Goal: Find contact information: Find contact information

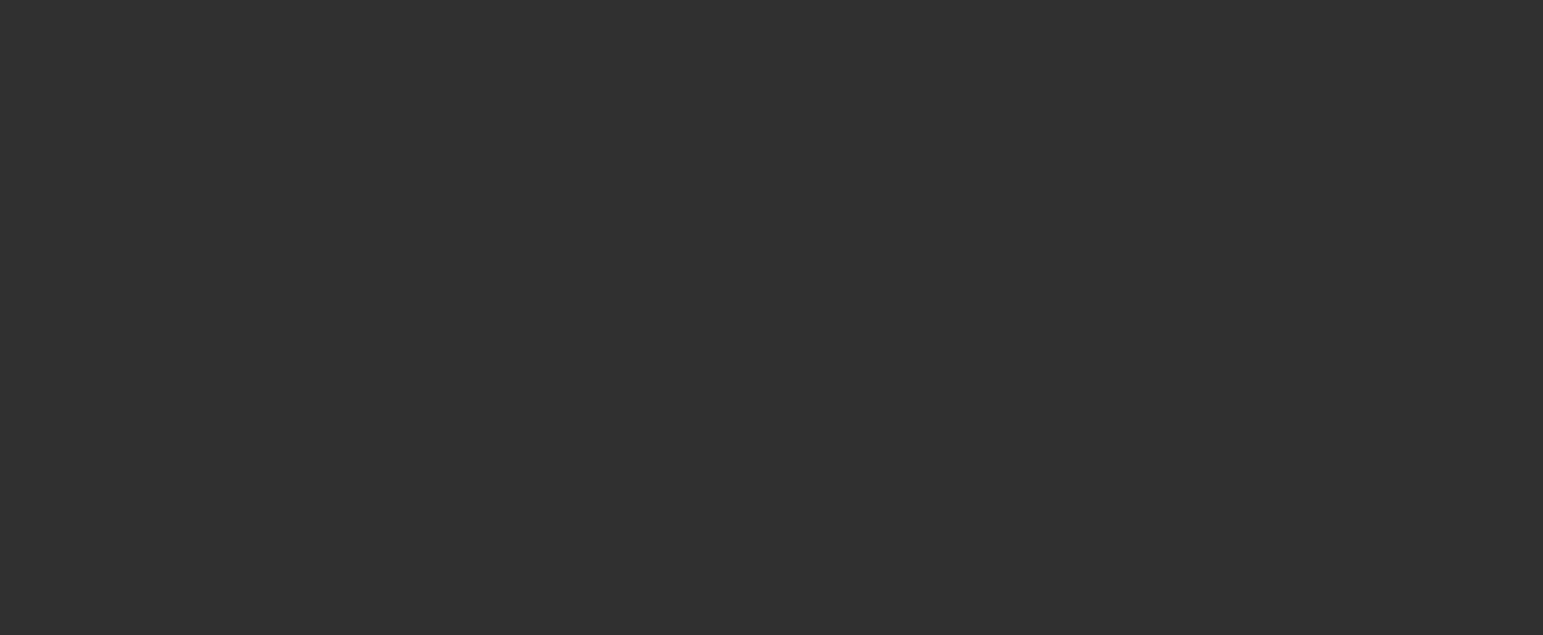
click at [834, 311] on div at bounding box center [771, 317] width 1543 height 635
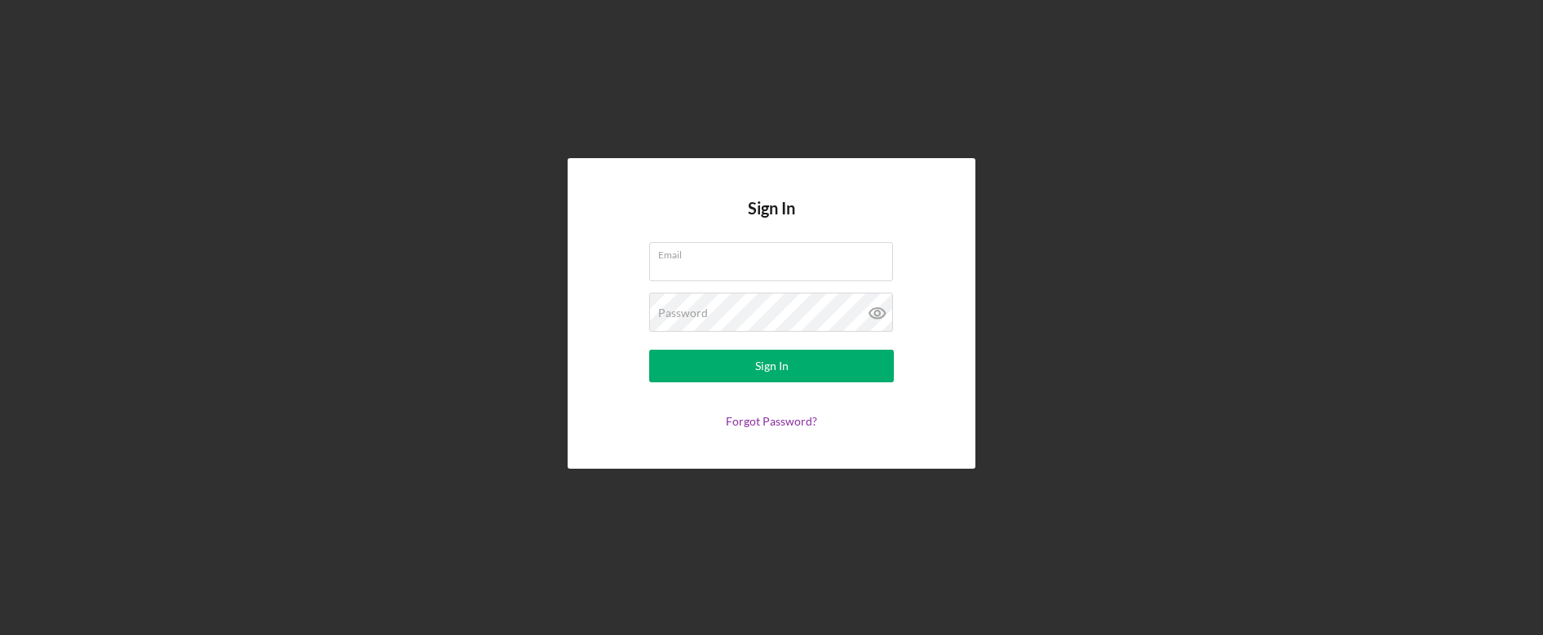
type input "[EMAIL_ADDRESS][DOMAIN_NAME]"
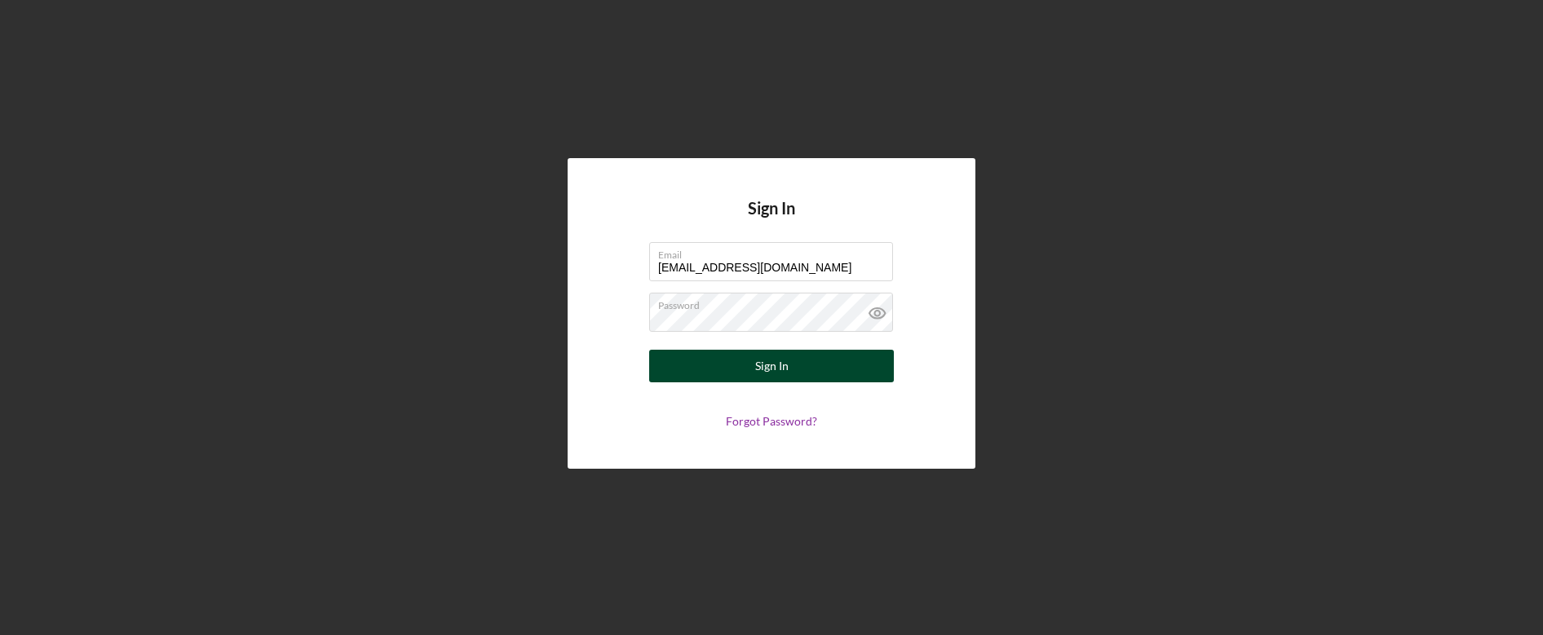
click at [811, 362] on button "Sign In" at bounding box center [771, 366] width 245 height 33
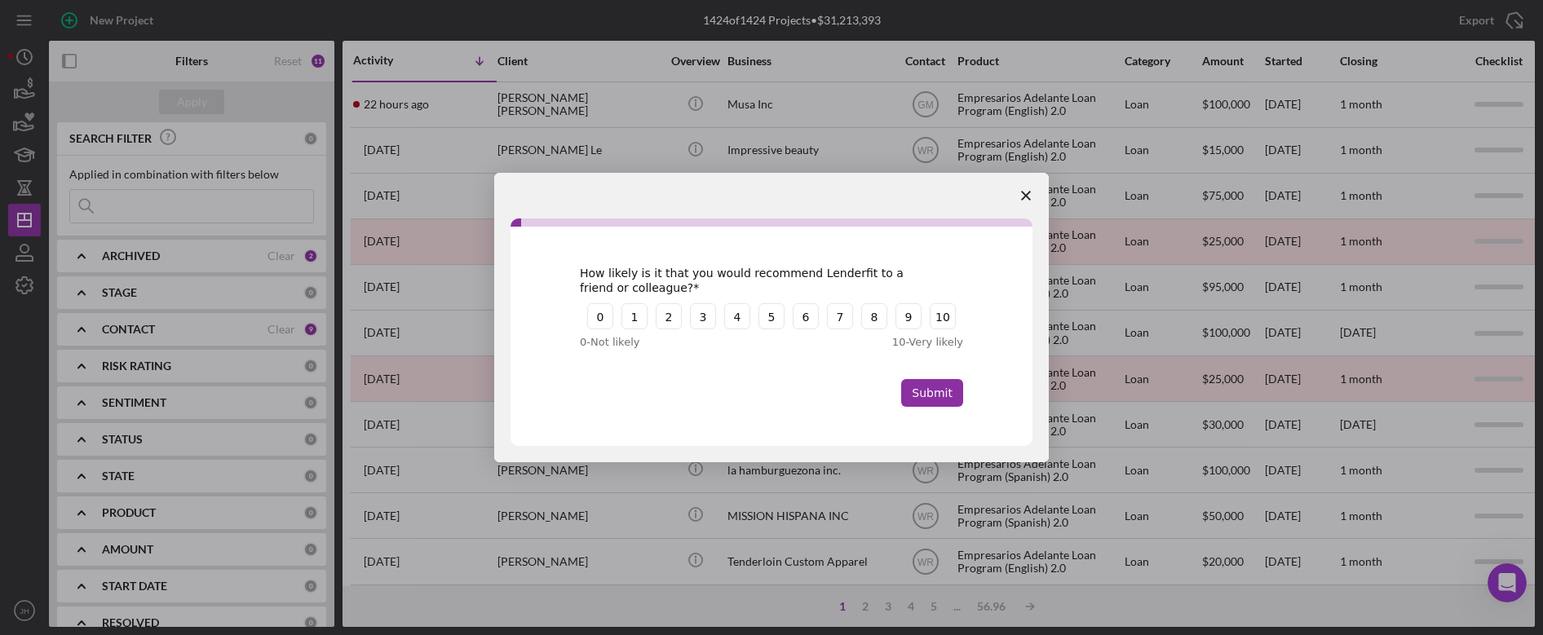
click at [1022, 200] on polygon "Close survey" at bounding box center [1026, 196] width 10 height 10
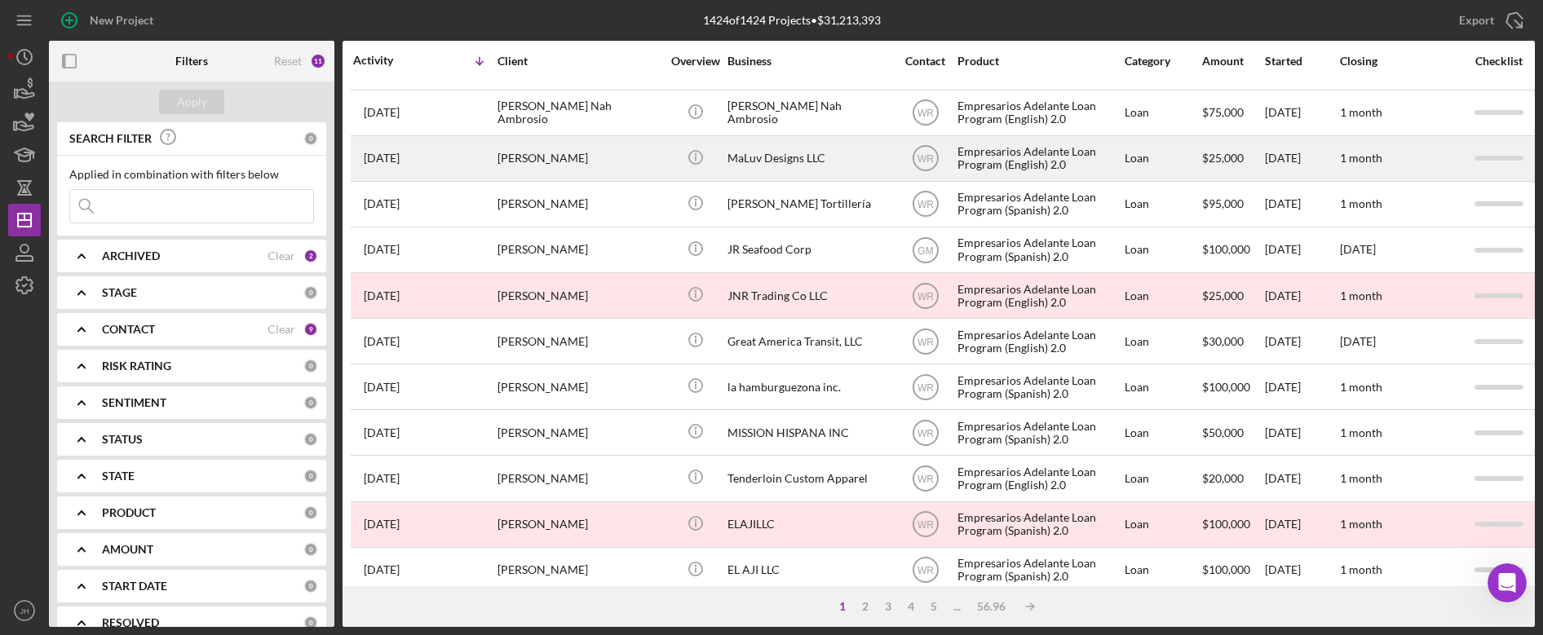
scroll to position [91, 0]
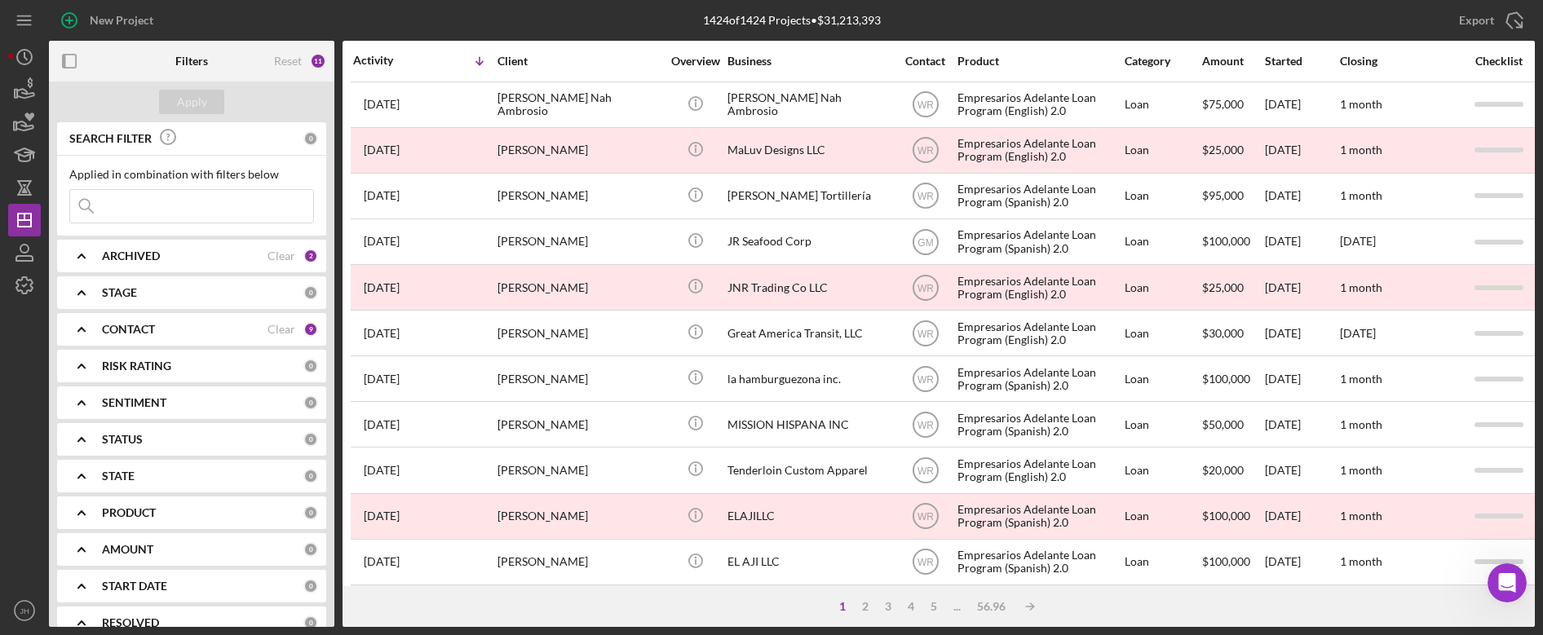
click at [137, 249] on b "ARCHIVED" at bounding box center [131, 255] width 58 height 13
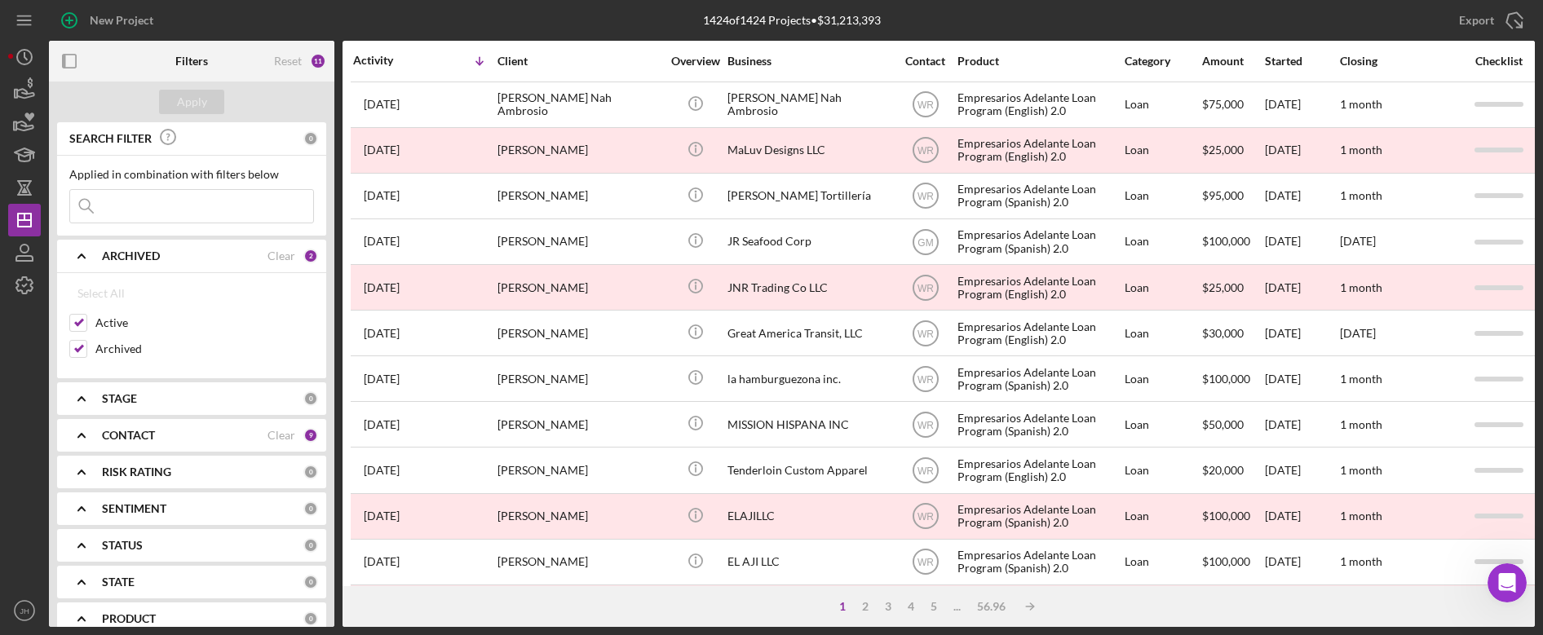
click at [140, 249] on b "ARCHIVED" at bounding box center [131, 255] width 58 height 13
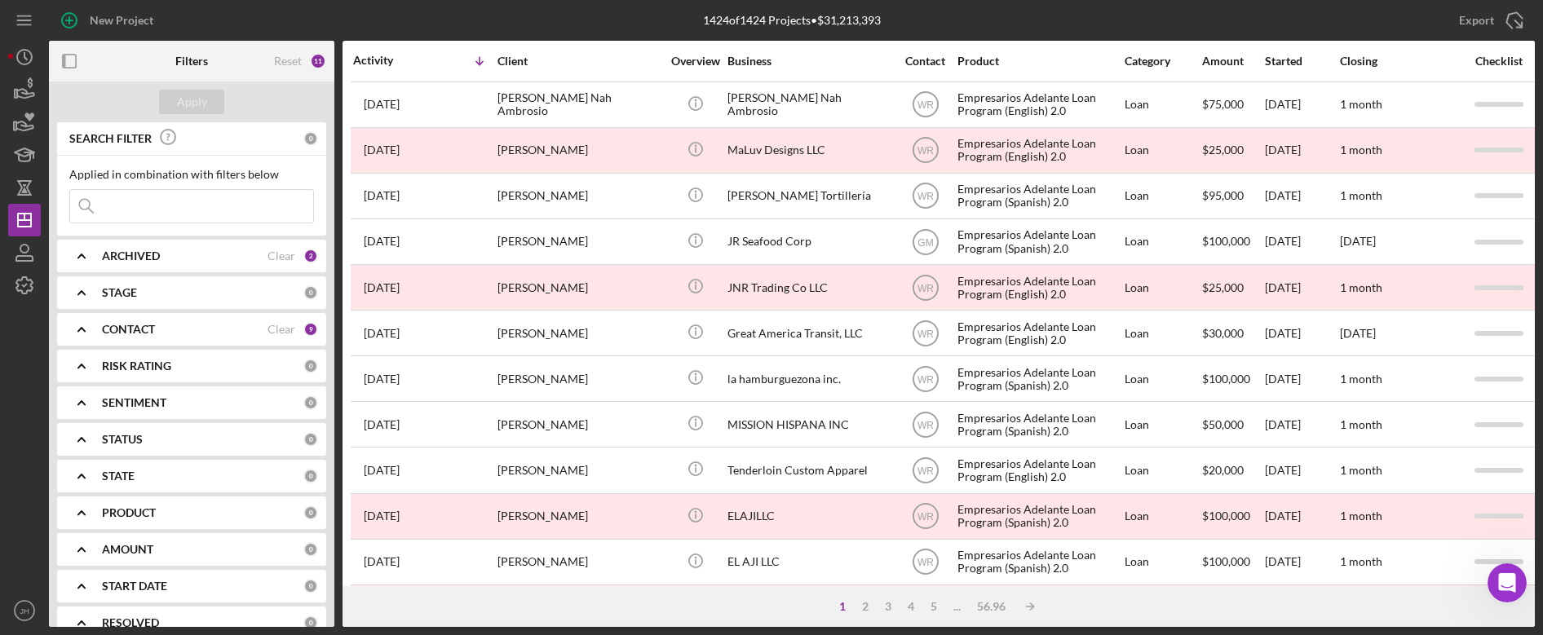
click at [211, 210] on input at bounding box center [191, 206] width 243 height 33
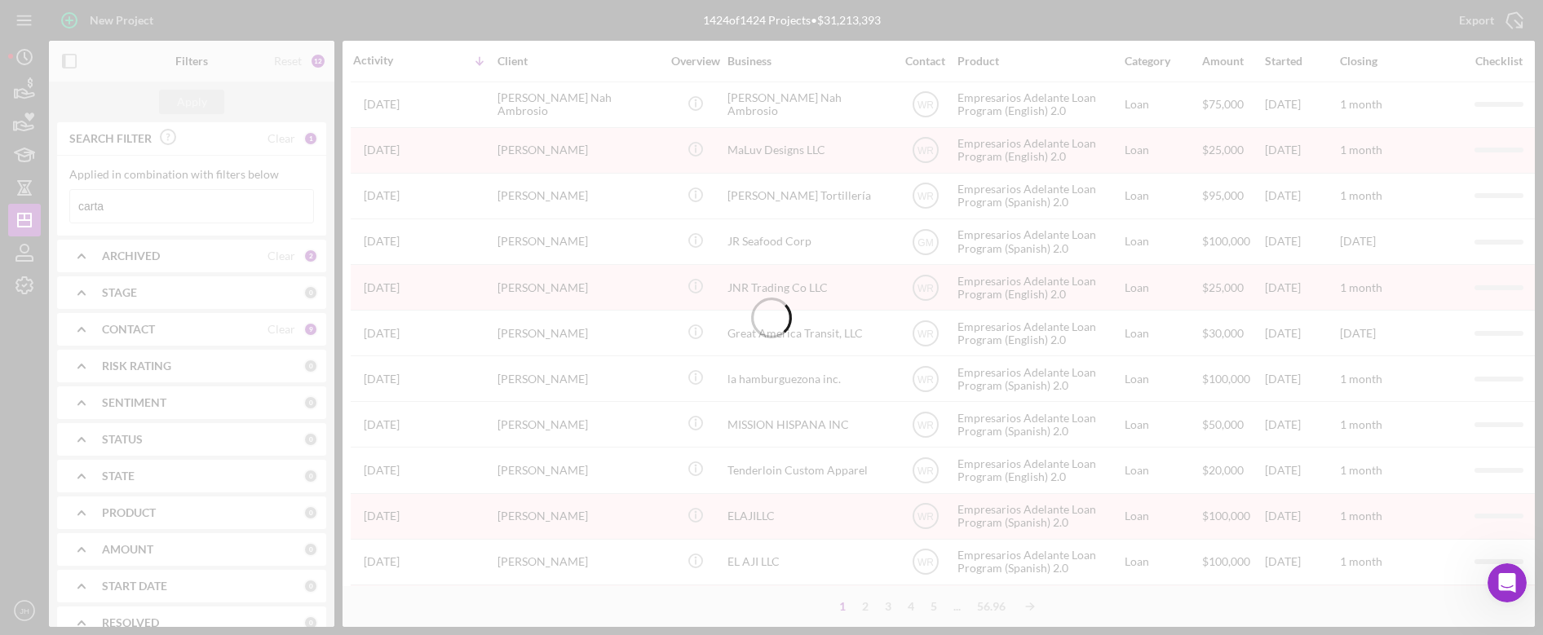
scroll to position [0, 0]
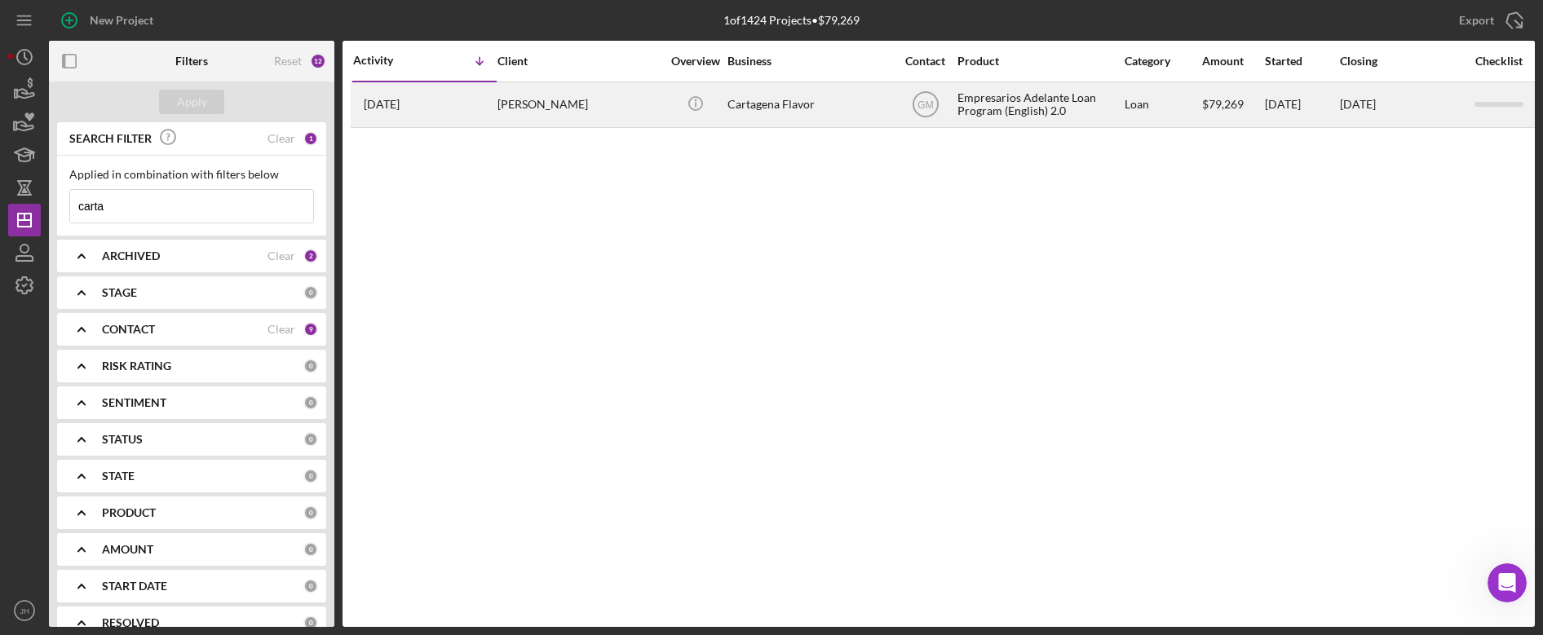
type input "carta"
click at [475, 111] on div "[DATE] [PERSON_NAME]" at bounding box center [424, 104] width 143 height 43
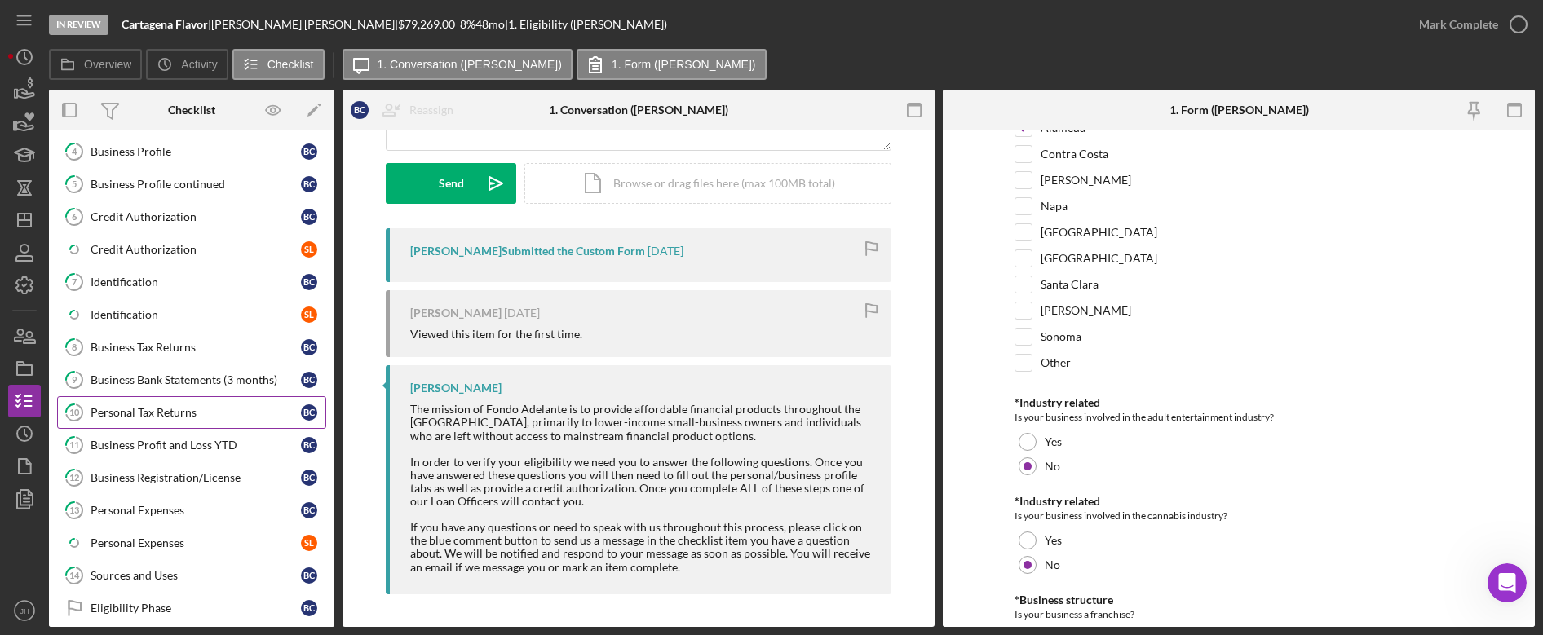
scroll to position [388, 0]
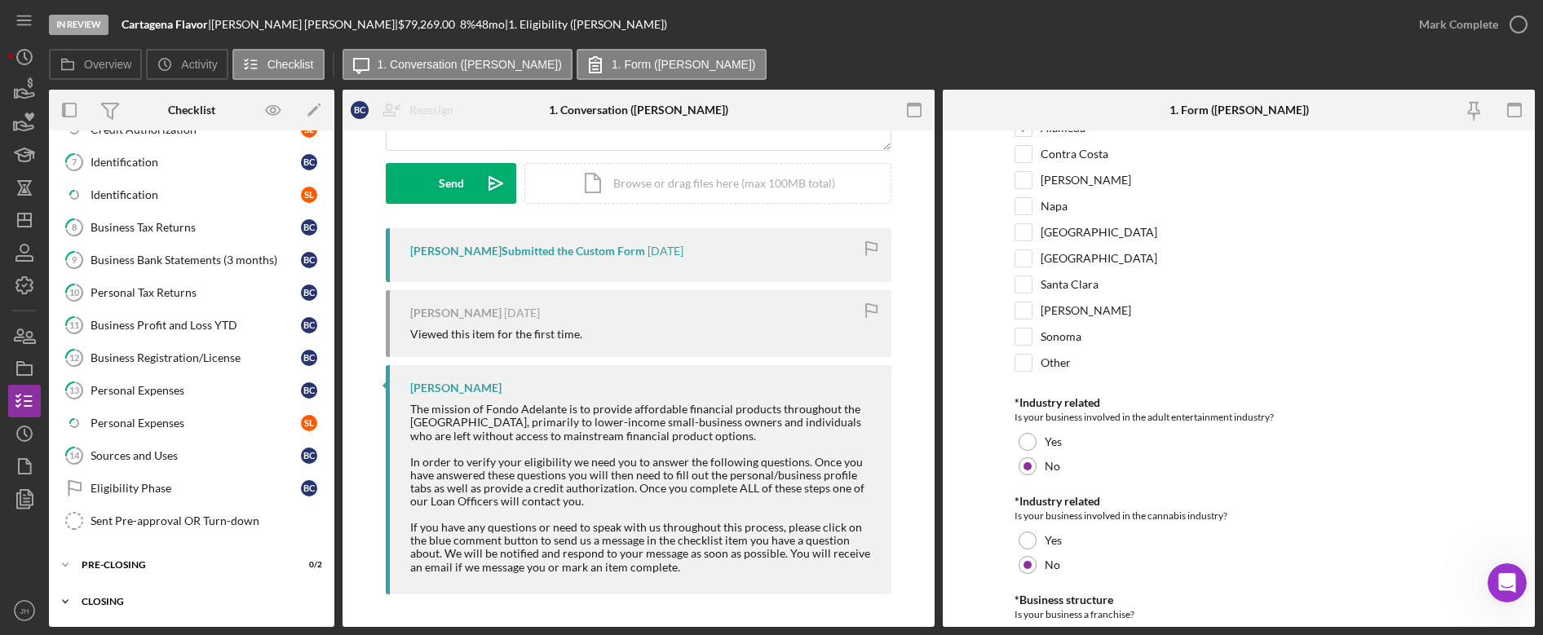
click at [98, 604] on div "Closing" at bounding box center [198, 602] width 232 height 10
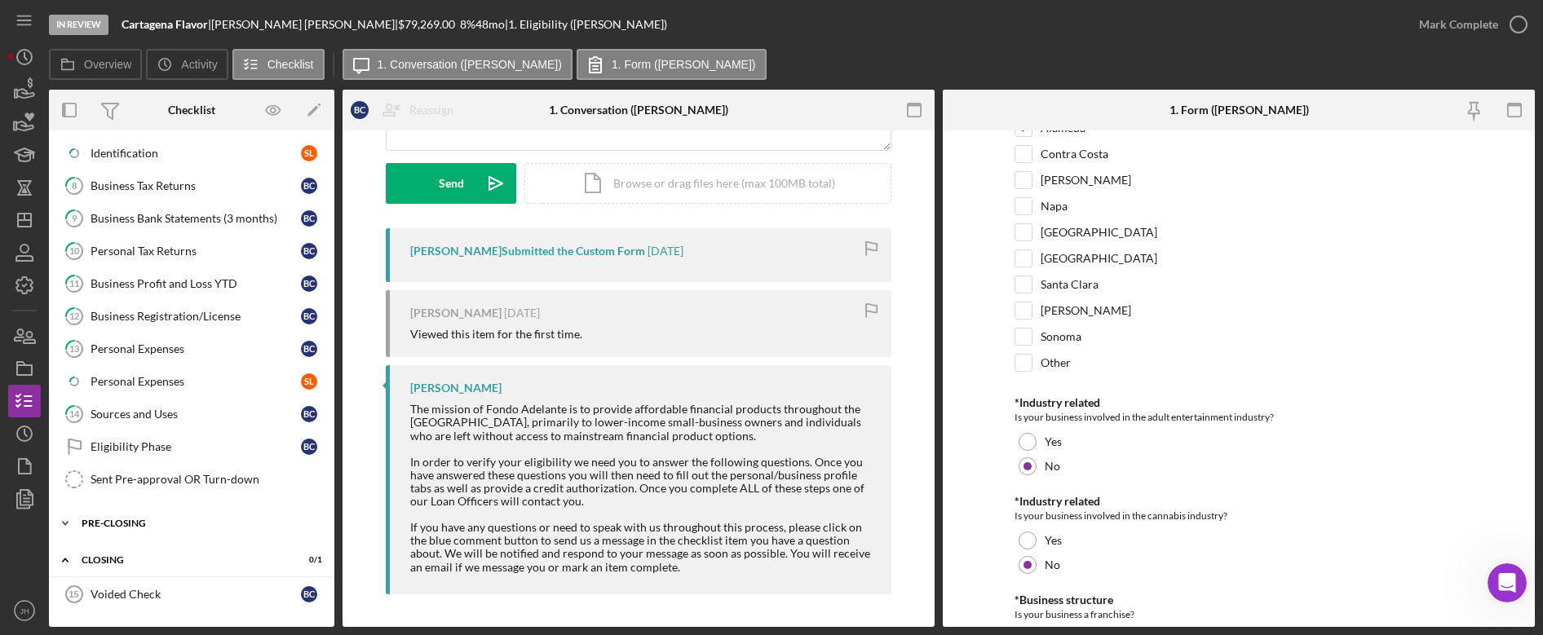
click at [117, 525] on div "Pre-Closing" at bounding box center [198, 524] width 232 height 10
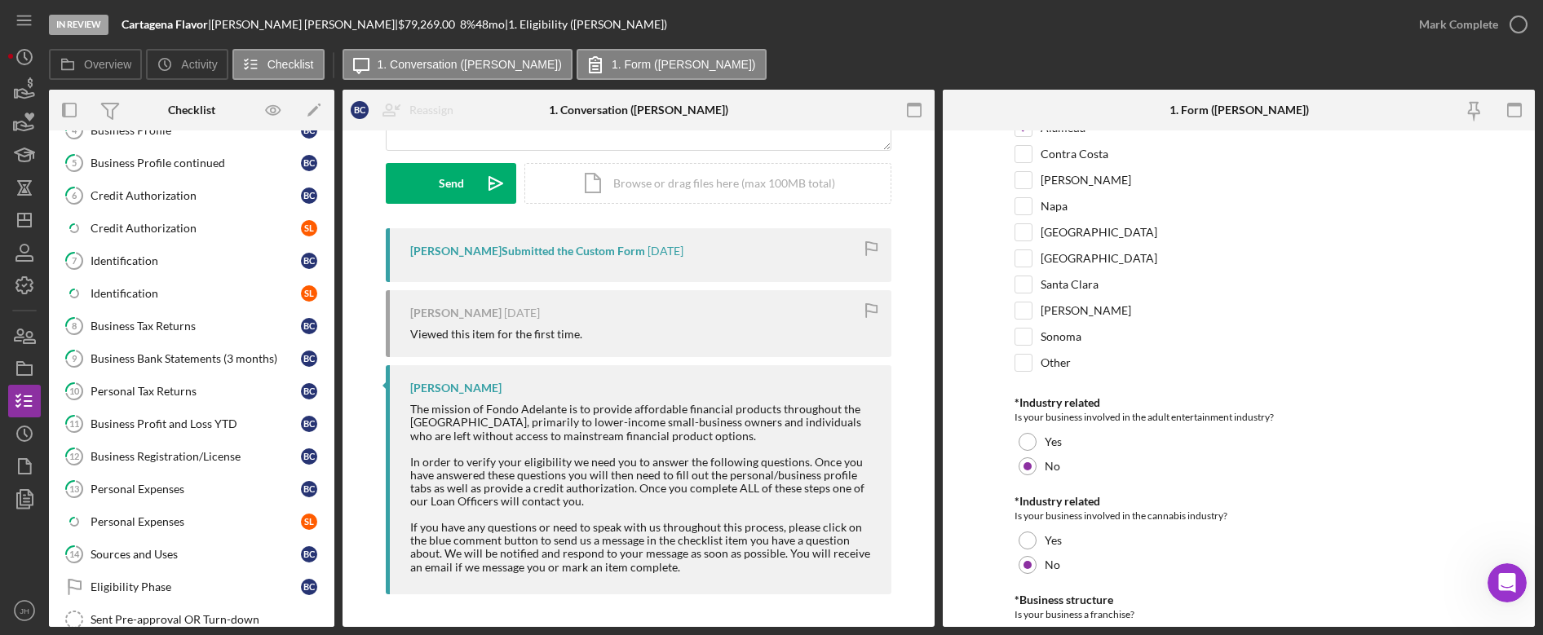
scroll to position [0, 0]
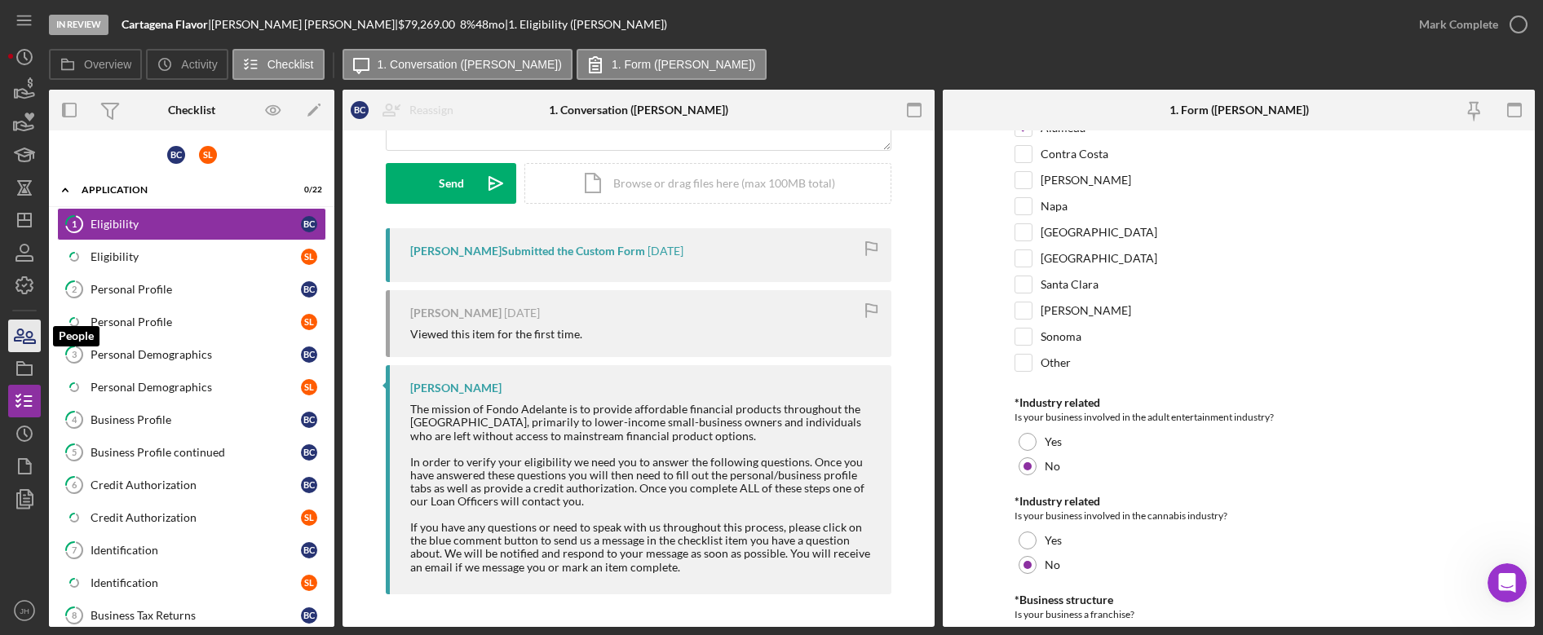
click at [33, 338] on icon "button" at bounding box center [24, 336] width 41 height 41
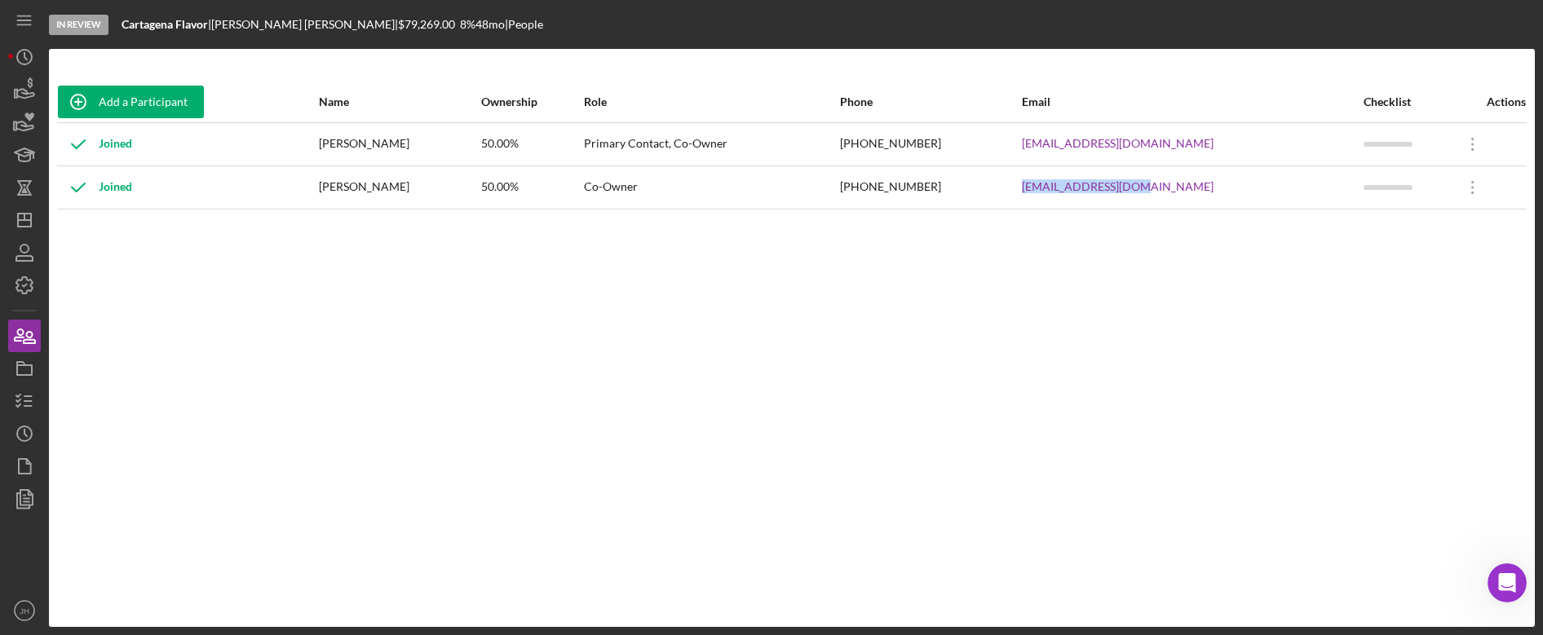
drag, startPoint x: 1183, startPoint y: 188, endPoint x: 1017, endPoint y: 226, distance: 170.5
click at [1041, 189] on tr "Joined [PERSON_NAME] 50.00% Co-Owner [PHONE_NUMBER] [EMAIL_ADDRESS][DOMAIN_NAME…" at bounding box center [791, 187] width 1469 height 43
copy tr "[EMAIL_ADDRESS][DOMAIN_NAME]"
drag, startPoint x: 983, startPoint y: 183, endPoint x: 888, endPoint y: 204, distance: 97.7
click at [892, 189] on tr "Joined [PERSON_NAME] 50.00% Co-Owner [PHONE_NUMBER] [EMAIL_ADDRESS][DOMAIN_NAME…" at bounding box center [791, 187] width 1469 height 43
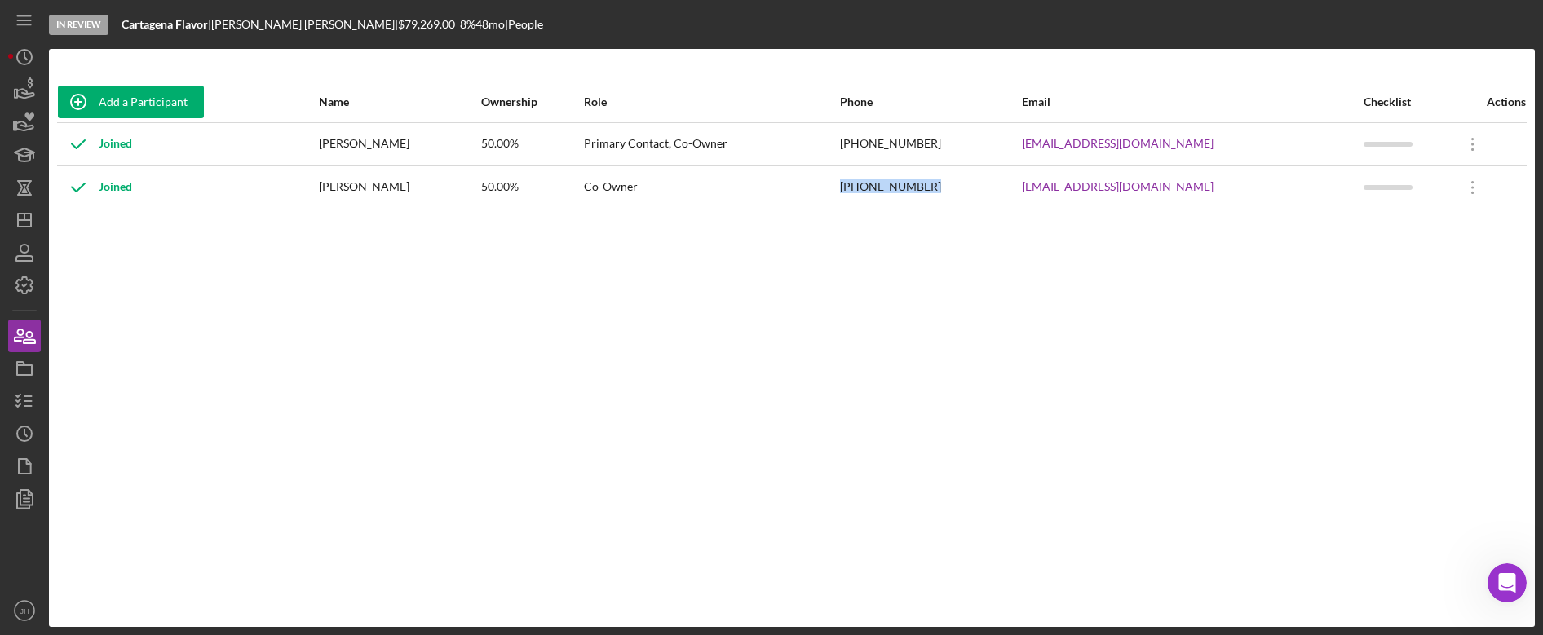
copy tr "[PHONE_NUMBER]"
drag, startPoint x: 1243, startPoint y: 143, endPoint x: 1013, endPoint y: 163, distance: 230.0
click at [1035, 148] on tr "Joined [PERSON_NAME] 50.00% Primary Contact, Co-Owner [PHONE_NUMBER] [EMAIL_ADD…" at bounding box center [791, 143] width 1469 height 43
copy tr "[EMAIL_ADDRESS][DOMAIN_NAME]"
drag, startPoint x: 977, startPoint y: 143, endPoint x: 885, endPoint y: 146, distance: 92.2
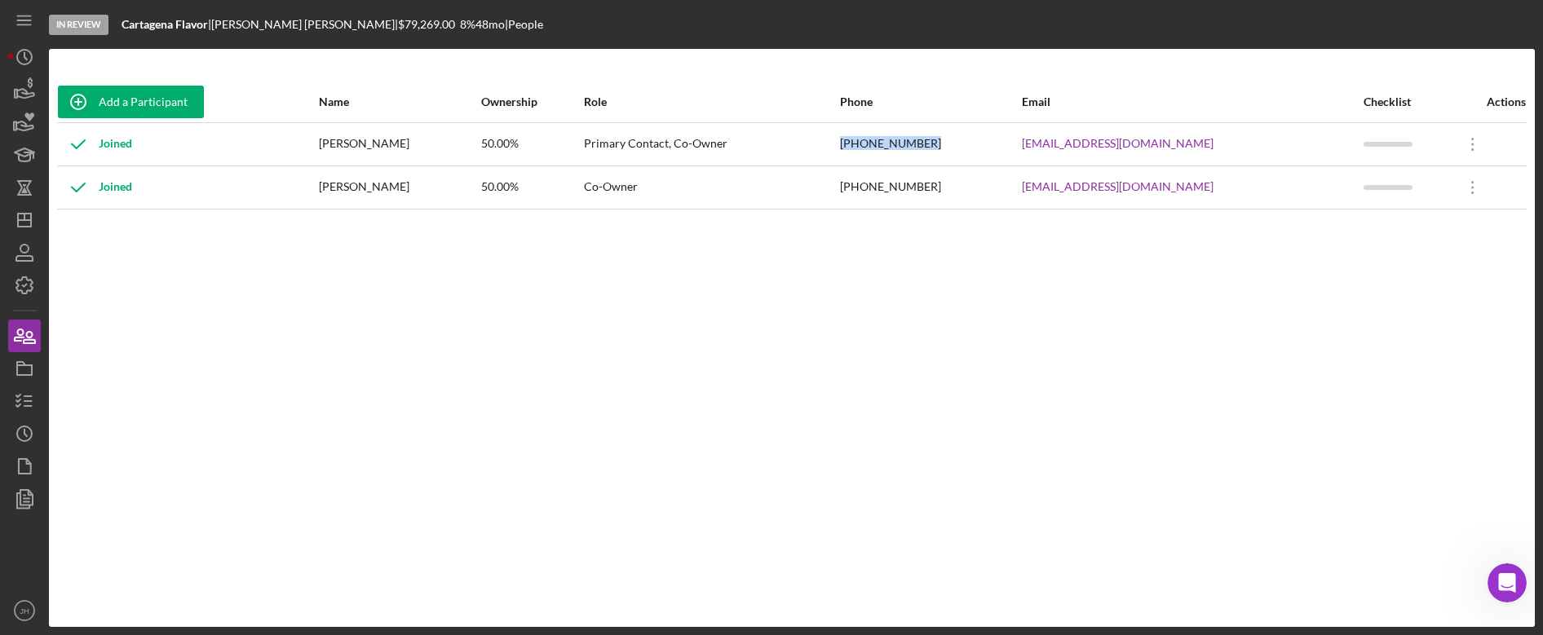
click at [888, 146] on tr "Joined [PERSON_NAME] 50.00% Primary Contact, Co-Owner [PHONE_NUMBER] [EMAIL_ADD…" at bounding box center [791, 143] width 1469 height 43
copy tr "[PHONE_NUMBER]"
